Goal: Information Seeking & Learning: Learn about a topic

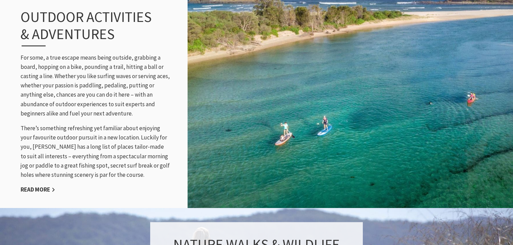
scroll to position [720, 0]
click at [37, 189] on link "Read More" at bounding box center [38, 190] width 35 height 8
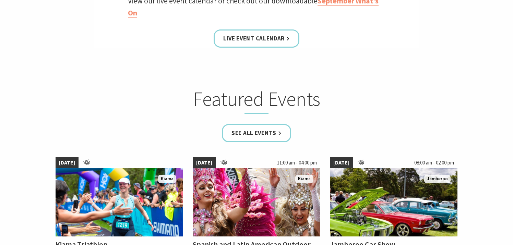
scroll to position [345, 0]
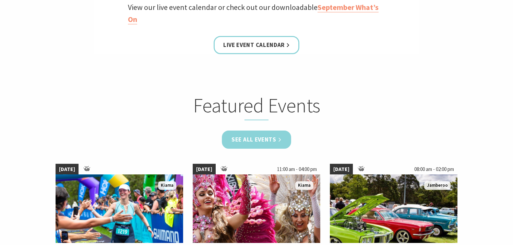
click at [240, 141] on link "See all Events" at bounding box center [256, 140] width 69 height 18
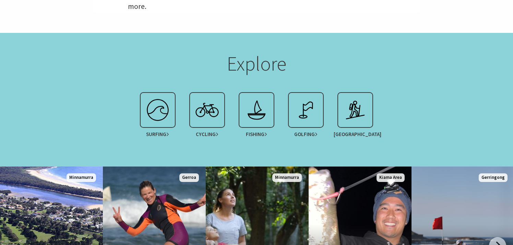
scroll to position [268, 0]
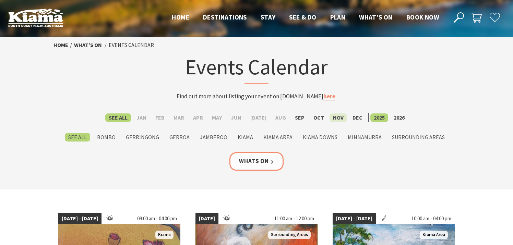
click at [332, 118] on label "Nov" at bounding box center [339, 118] width 18 height 9
click at [0, 0] on input "Nov" at bounding box center [0, 0] width 0 height 0
